Goal: Task Accomplishment & Management: Manage account settings

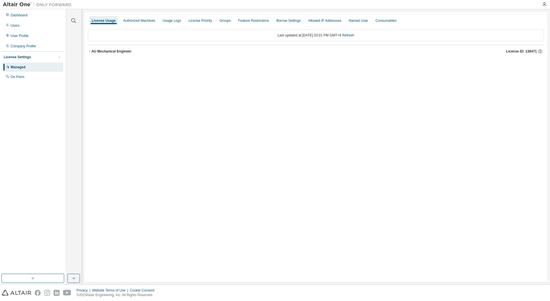
click at [114, 52] on div "AU Mechanical Engineer" at bounding box center [111, 51] width 40 height 5
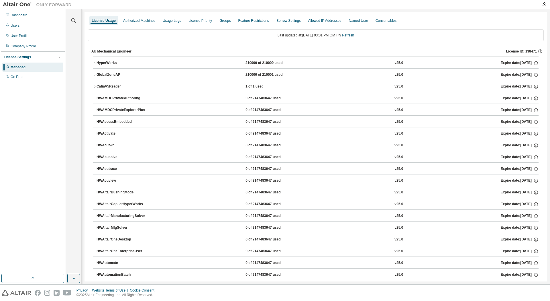
click at [106, 85] on div "CatiaV5Reader" at bounding box center [123, 86] width 52 height 5
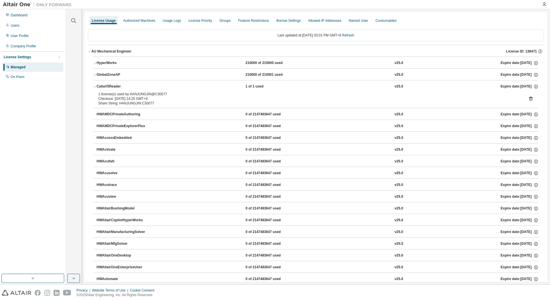
click at [530, 100] on icon at bounding box center [530, 99] width 3 height 4
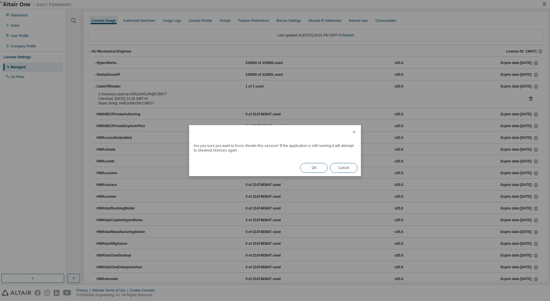
click at [314, 170] on button "OK" at bounding box center [314, 168] width 28 height 10
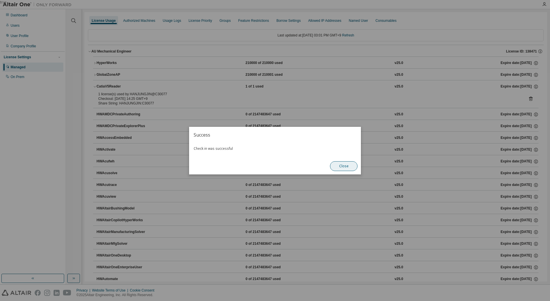
click at [338, 167] on button "Close" at bounding box center [344, 166] width 28 height 10
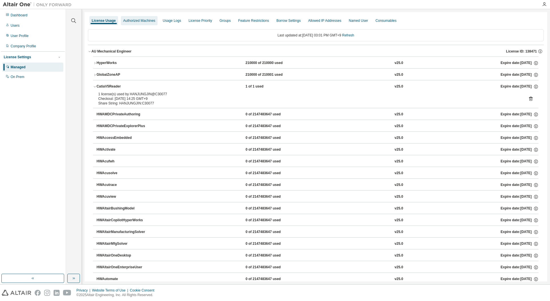
click at [128, 23] on div "Authorized Machines" at bounding box center [139, 20] width 37 height 9
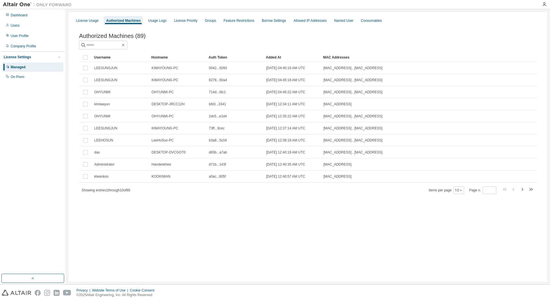
click at [83, 20] on div "License Usage" at bounding box center [87, 20] width 23 height 5
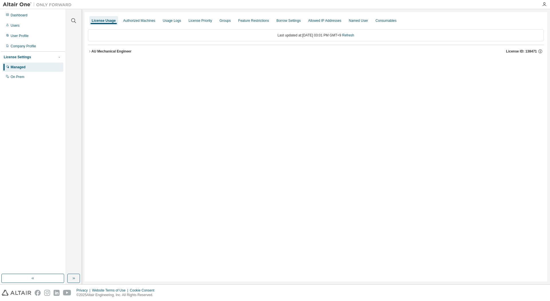
click at [101, 52] on div "AU Mechanical Engineer" at bounding box center [111, 51] width 40 height 5
